Goal: Find specific page/section: Find specific page/section

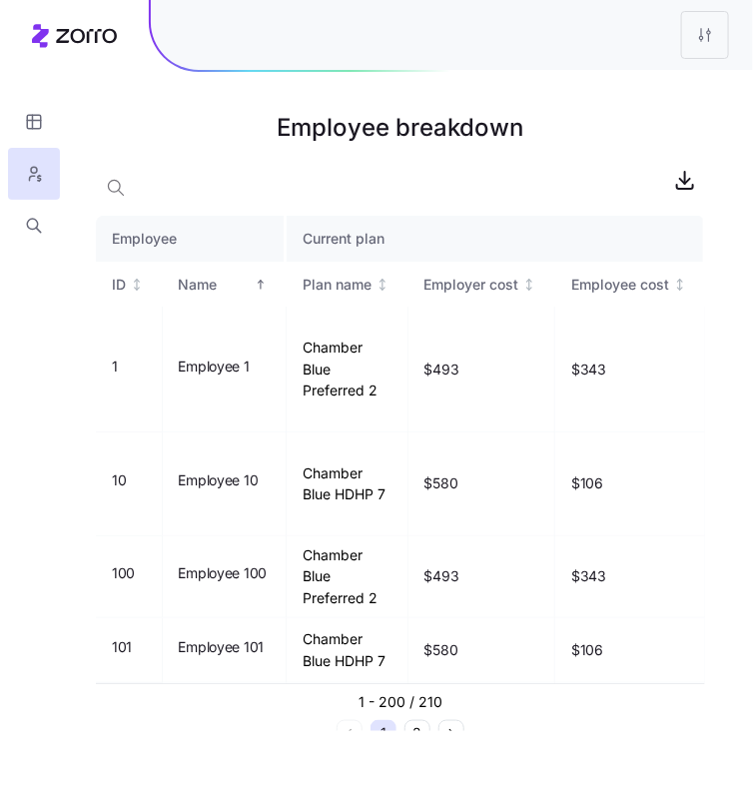
scroll to position [11161, 0]
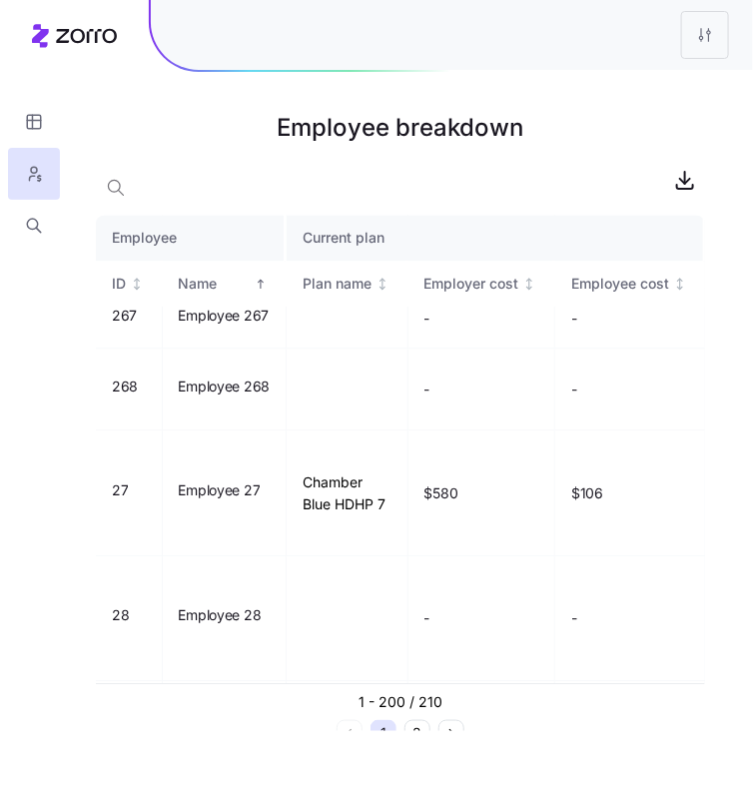
click at [662, 85] on main "Employee breakdown Employee Current plan ID Name Plan name Employer cost Employ…" at bounding box center [376, 397] width 753 height 795
